Goal: Obtain resource: Obtain resource

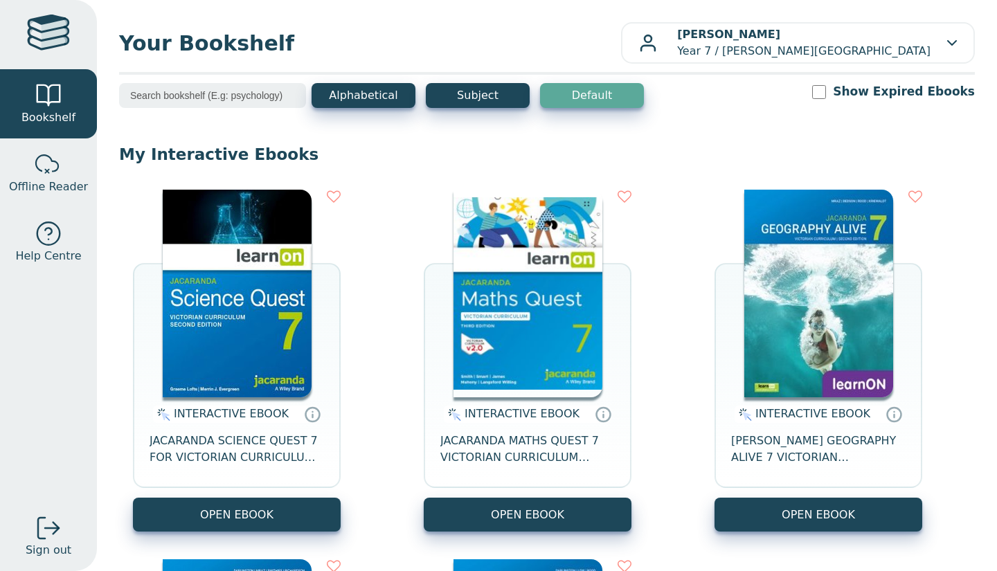
click at [514, 516] on button "OPEN EBOOK" at bounding box center [528, 515] width 208 height 34
click at [478, 505] on button "OPEN EBOOK" at bounding box center [528, 515] width 208 height 34
